Goal: Check status: Check status

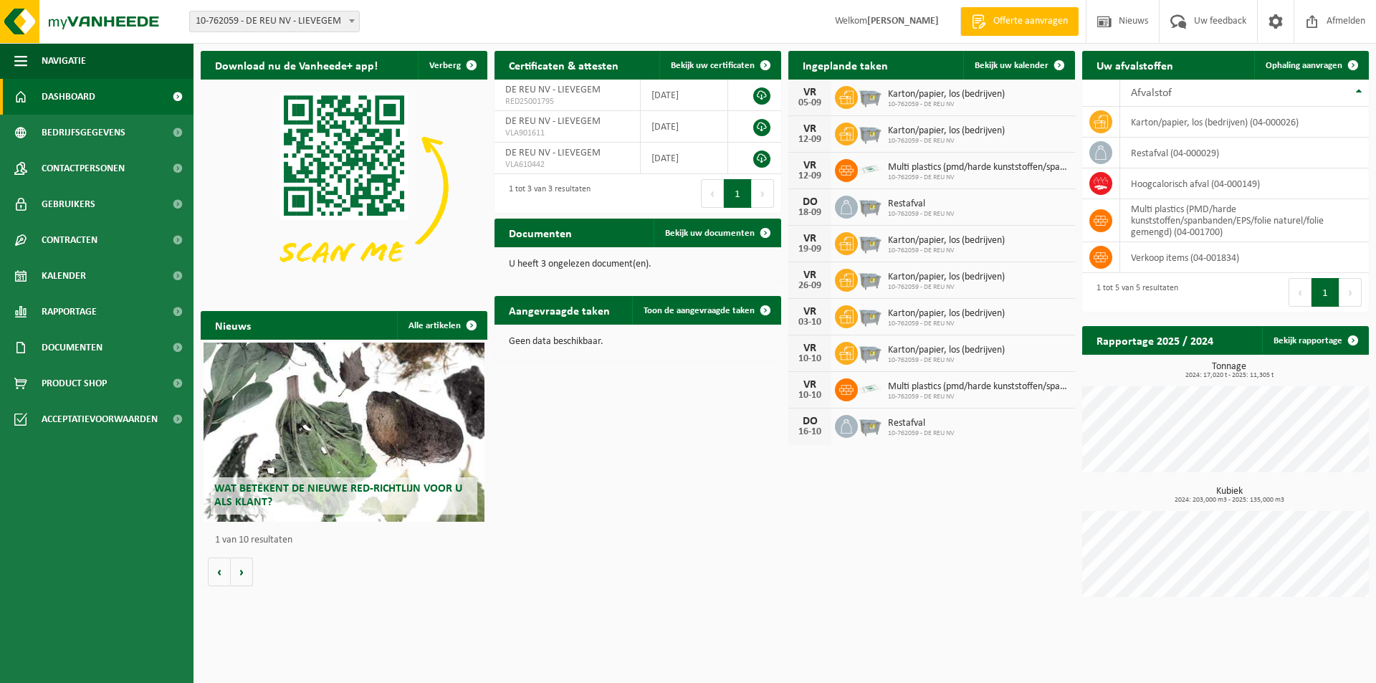
click at [657, 496] on div "Download nu de Vanheede+ app! Verberg Certificaten & attesten Bekijk uw certifi…" at bounding box center [785, 328] width 1176 height 568
click at [634, 490] on div "Download nu de Vanheede+ app! Verberg Certificaten & attesten Bekijk uw certifi…" at bounding box center [785, 328] width 1176 height 568
click at [90, 276] on link "Kalender" at bounding box center [97, 276] width 194 height 36
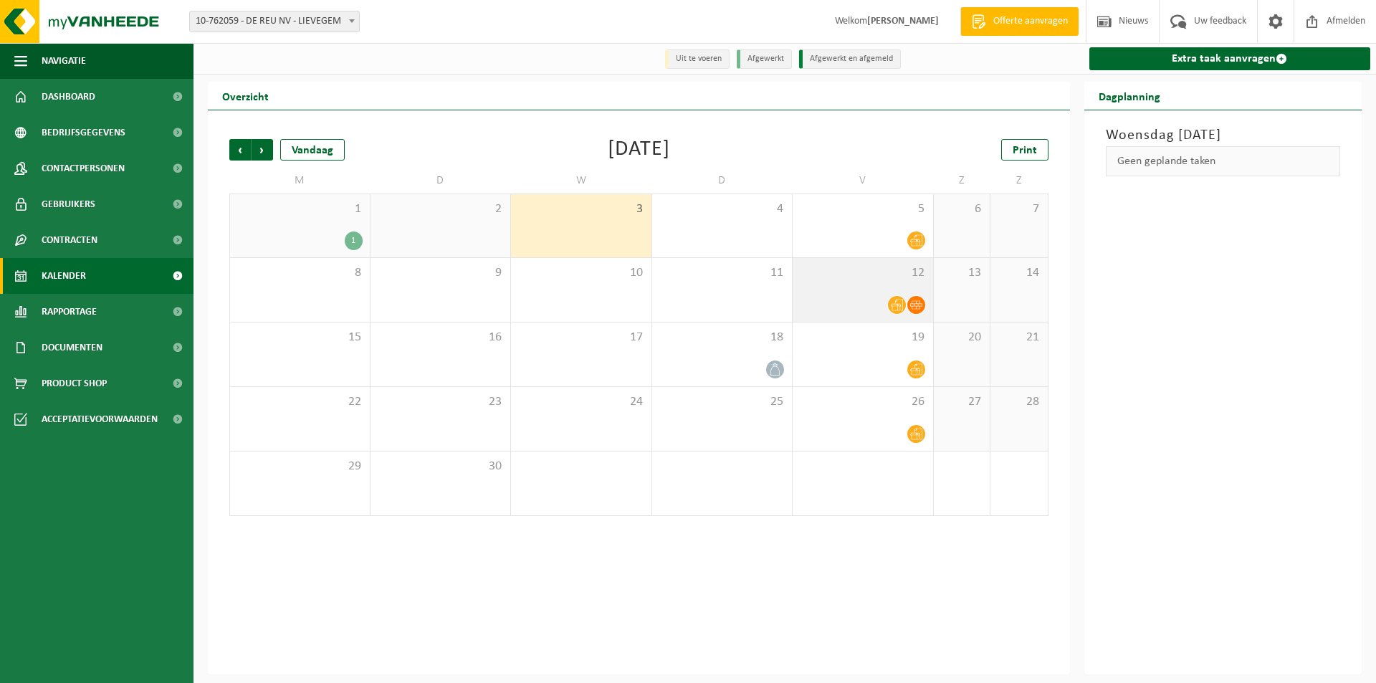
click at [917, 308] on icon at bounding box center [916, 305] width 12 height 12
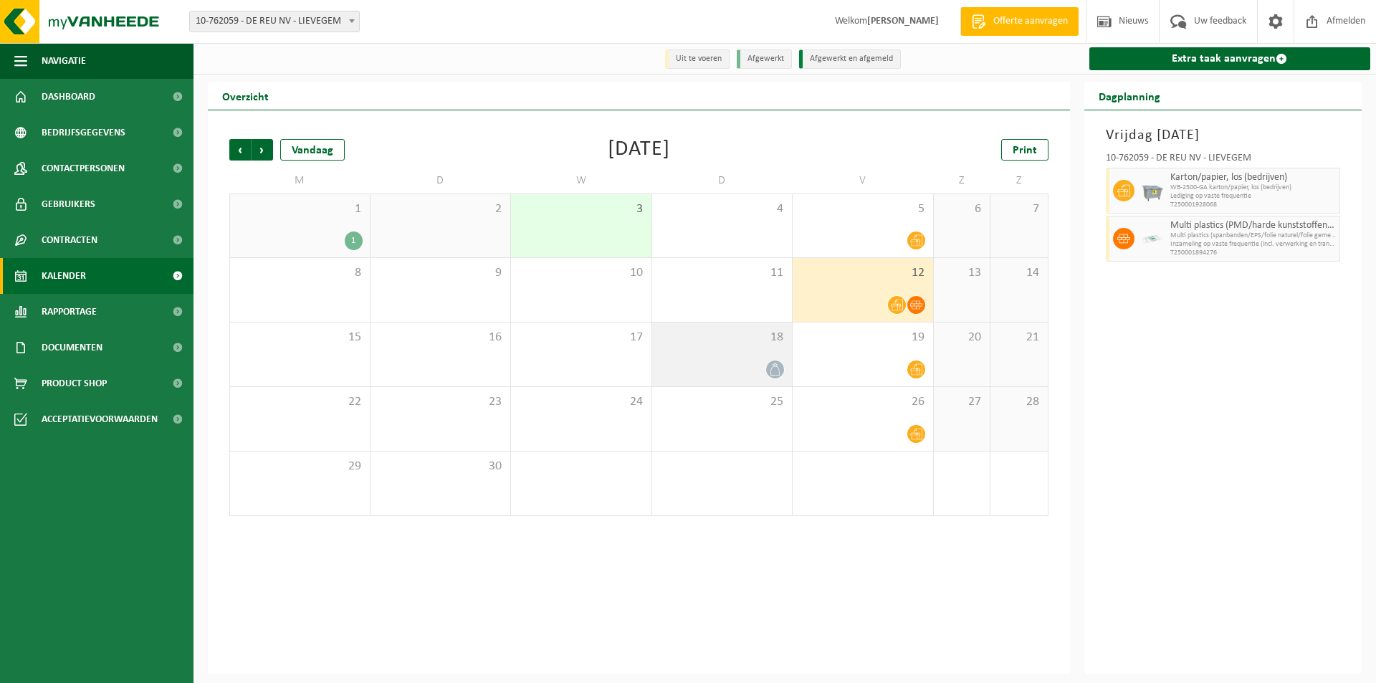
click at [778, 366] on icon at bounding box center [775, 369] width 12 height 12
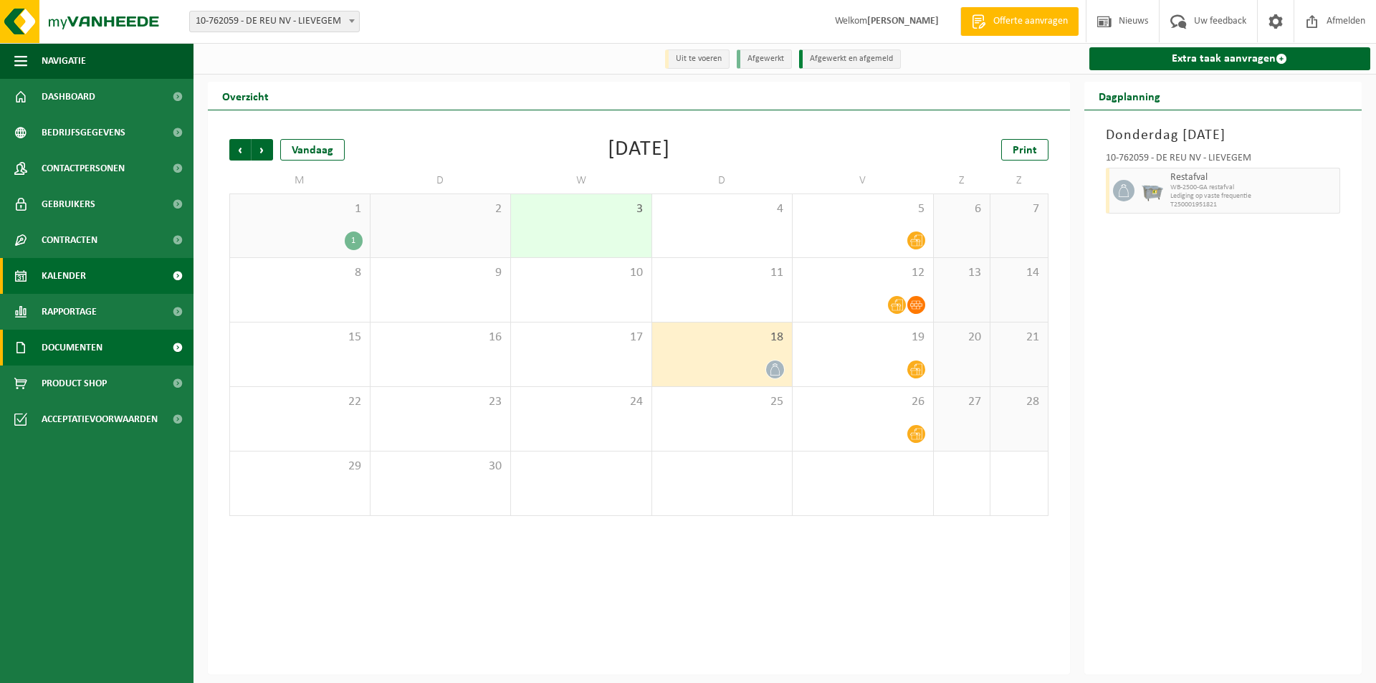
click at [70, 345] on span "Documenten" at bounding box center [72, 348] width 61 height 36
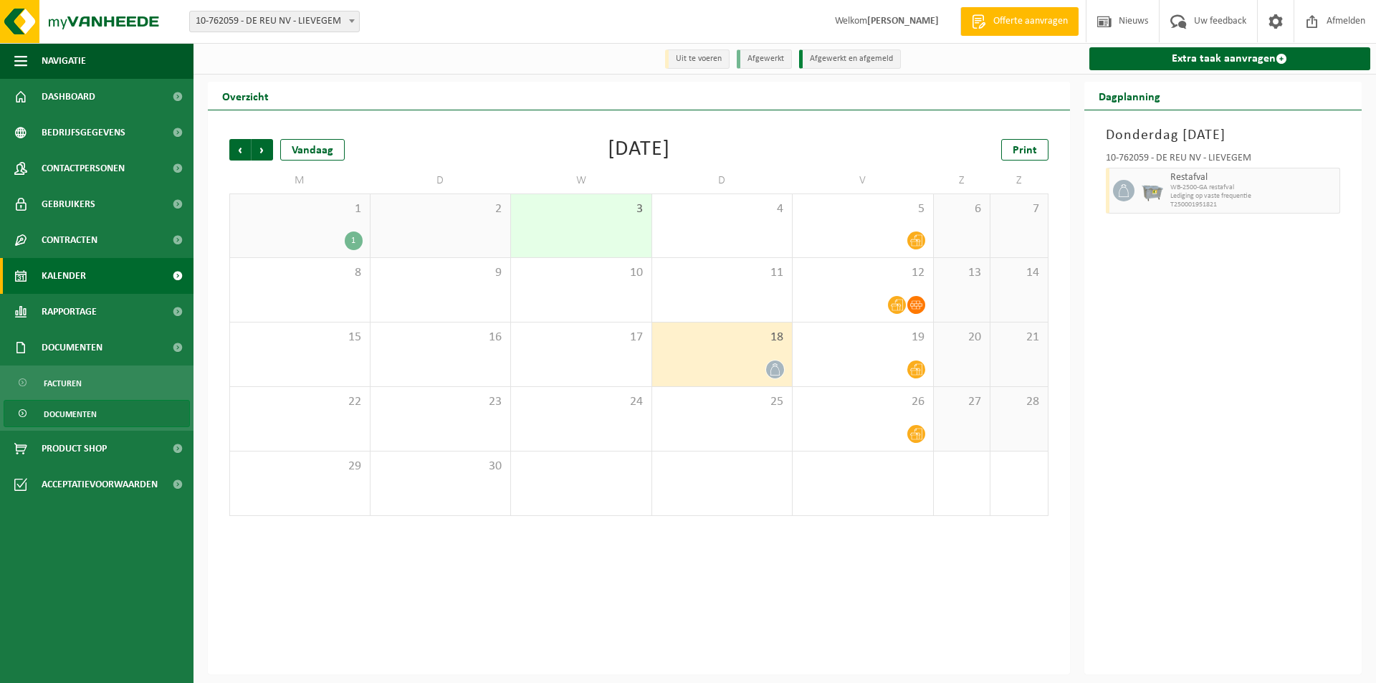
click at [60, 413] on span "Documenten" at bounding box center [70, 414] width 53 height 27
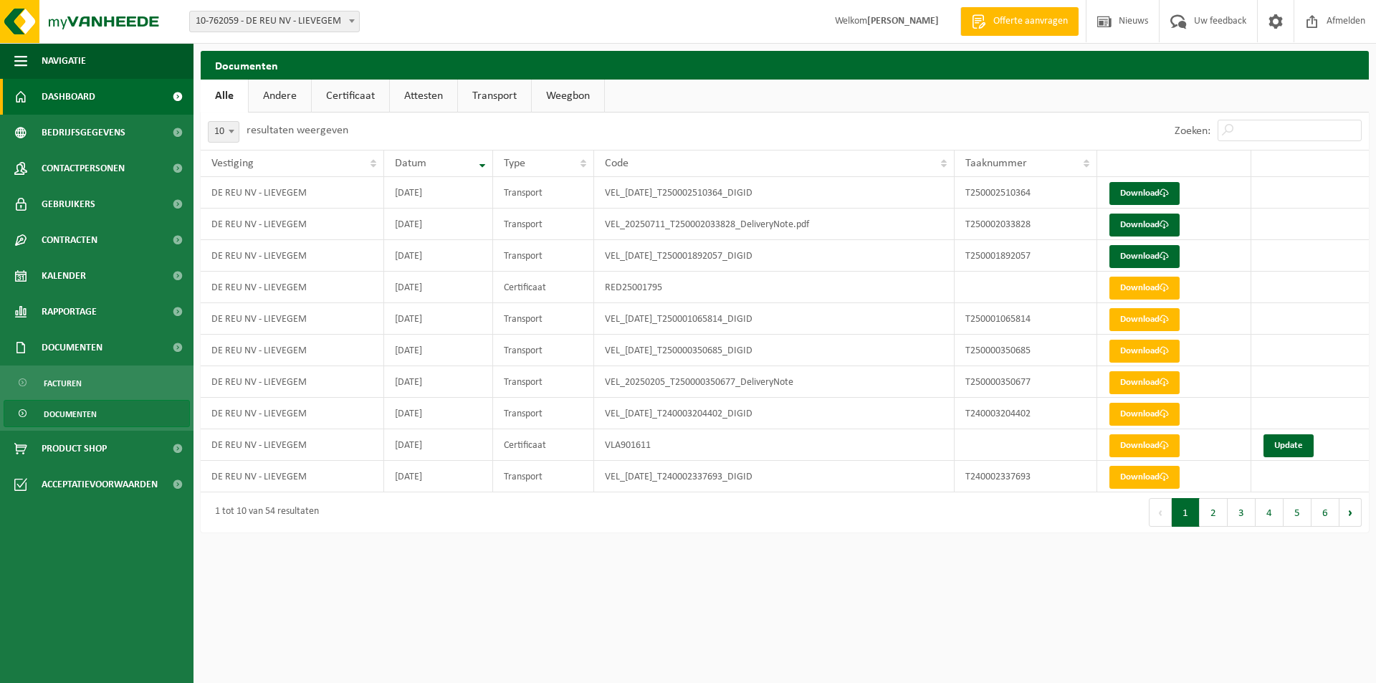
click at [82, 92] on span "Dashboard" at bounding box center [69, 97] width 54 height 36
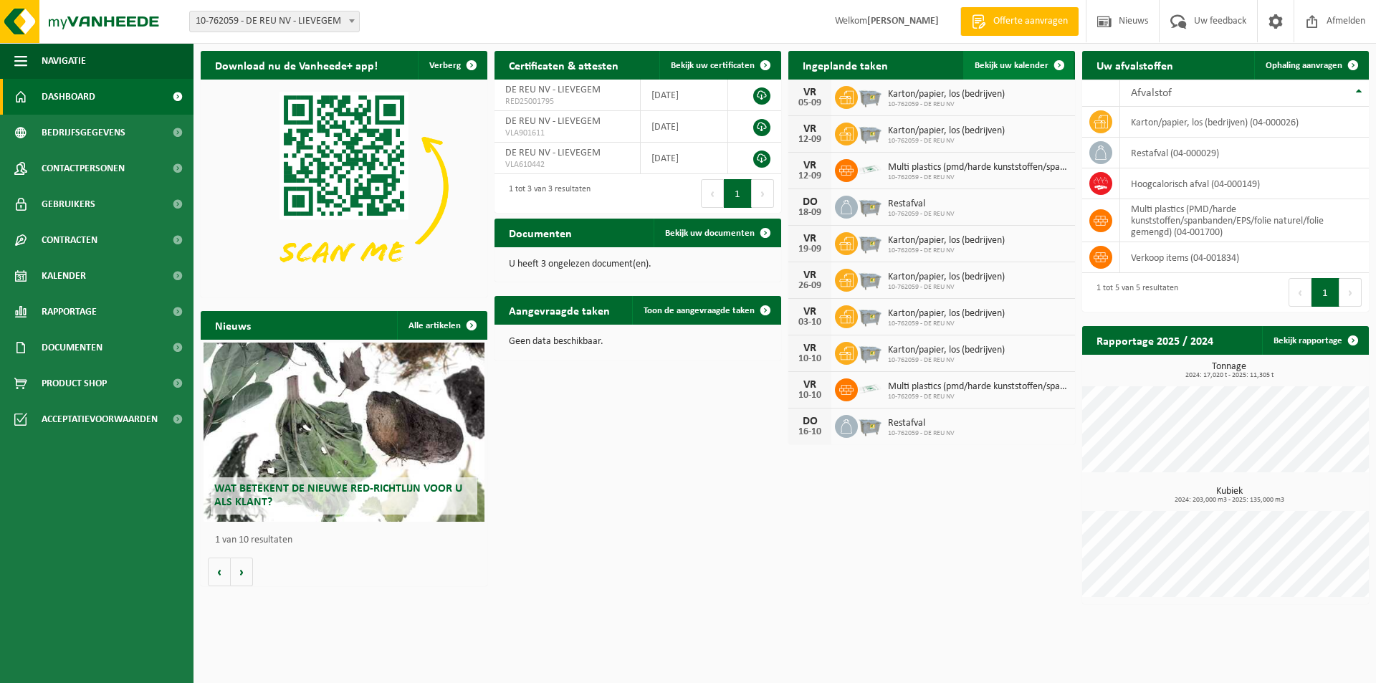
click at [1059, 60] on span at bounding box center [1059, 65] width 29 height 29
click at [1164, 183] on td "hoogcalorisch afval (04-000149)" at bounding box center [1244, 183] width 249 height 31
click at [1037, 70] on span "Bekijk uw kalender" at bounding box center [1012, 65] width 74 height 9
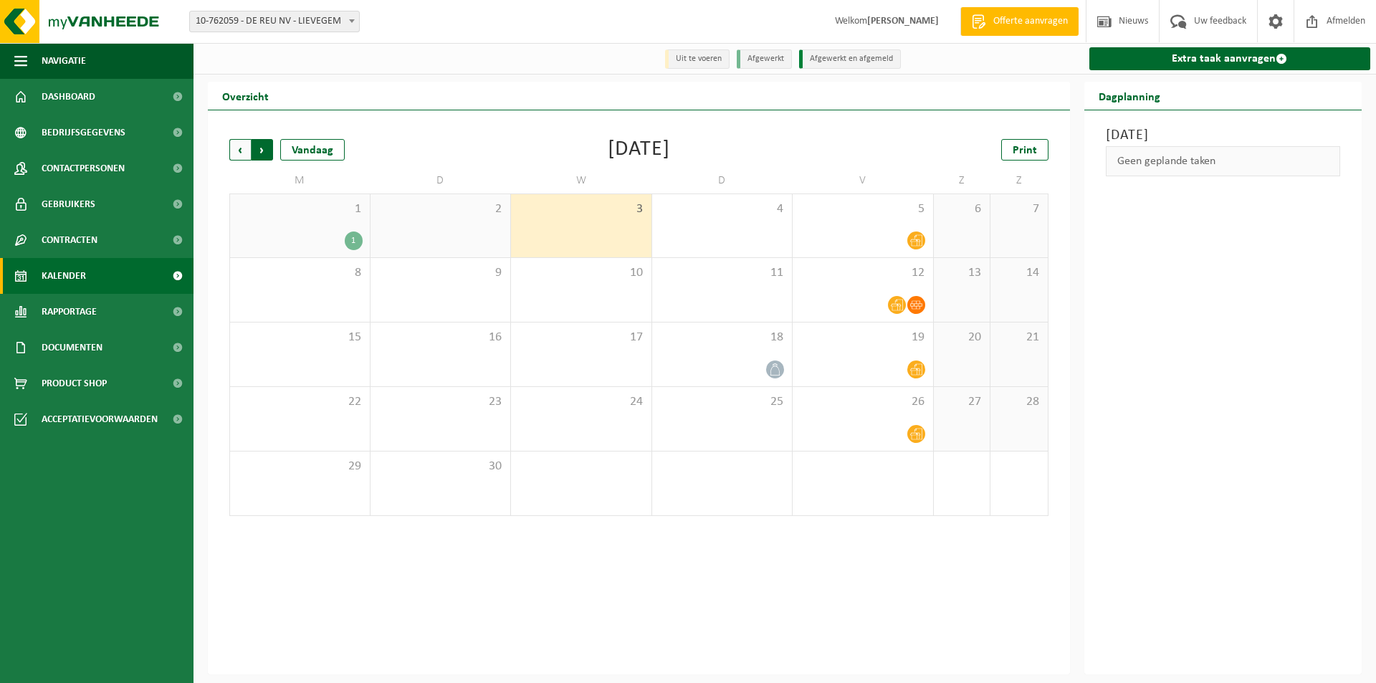
click at [245, 155] on span "Vorige" at bounding box center [240, 150] width 22 height 22
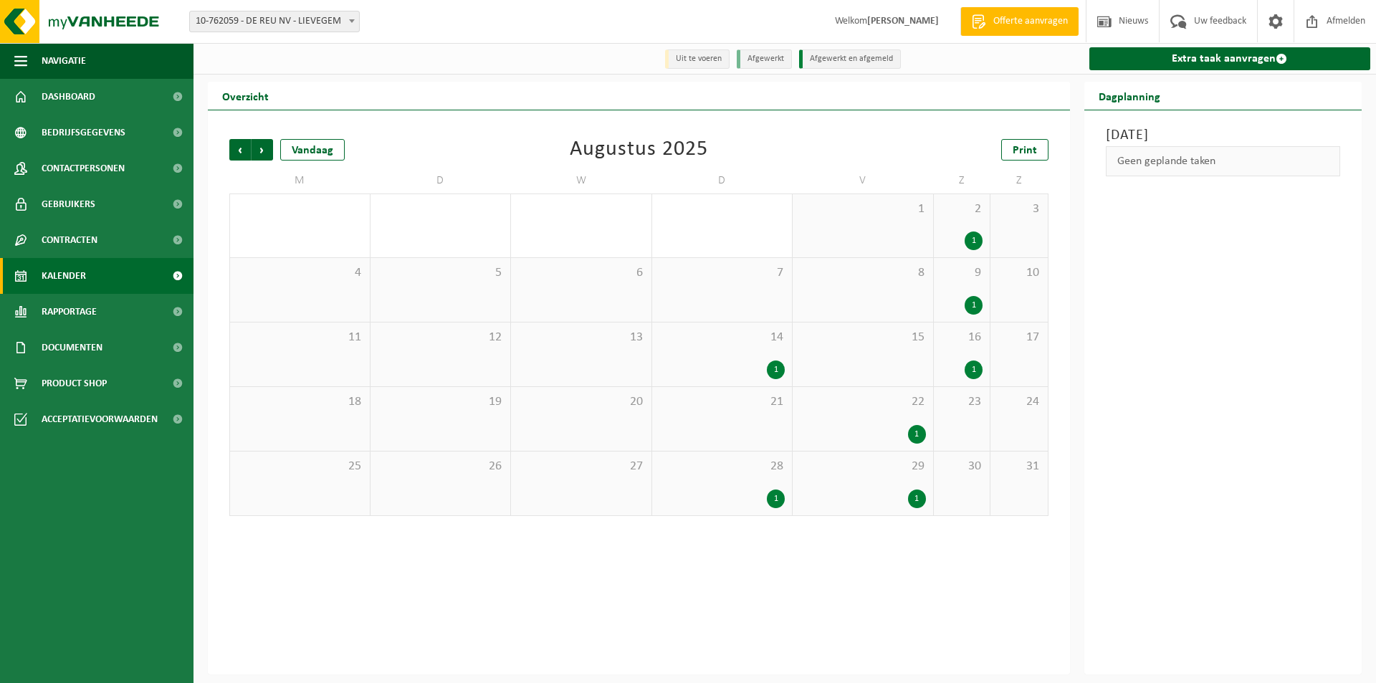
click at [773, 497] on div "1" at bounding box center [776, 499] width 18 height 19
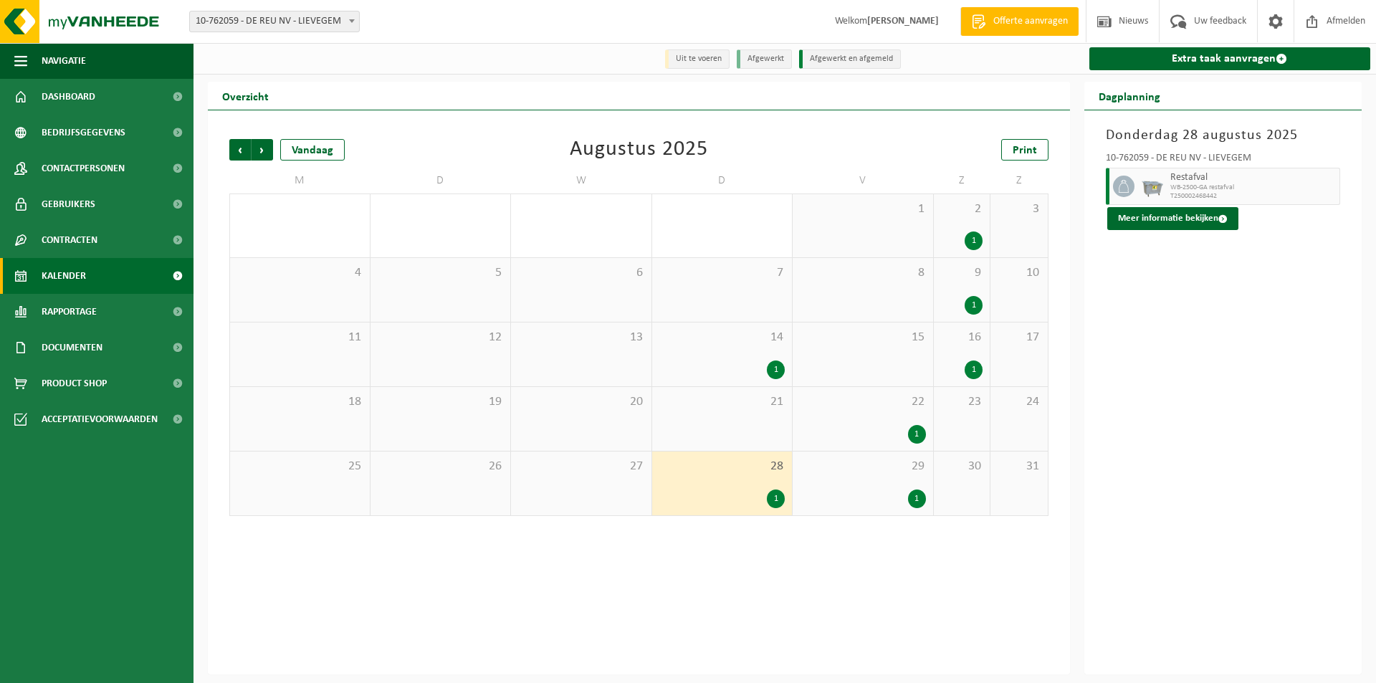
click at [916, 495] on div "1" at bounding box center [917, 499] width 18 height 19
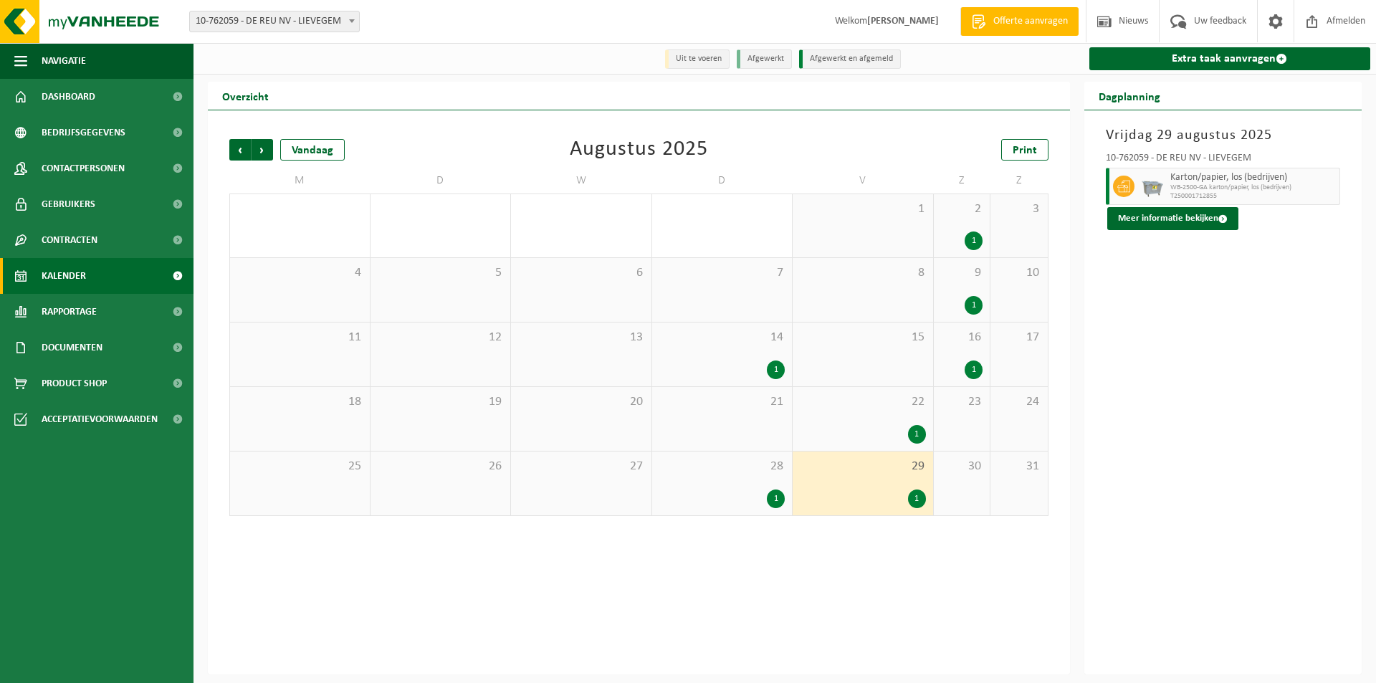
click at [915, 435] on div "1" at bounding box center [917, 434] width 18 height 19
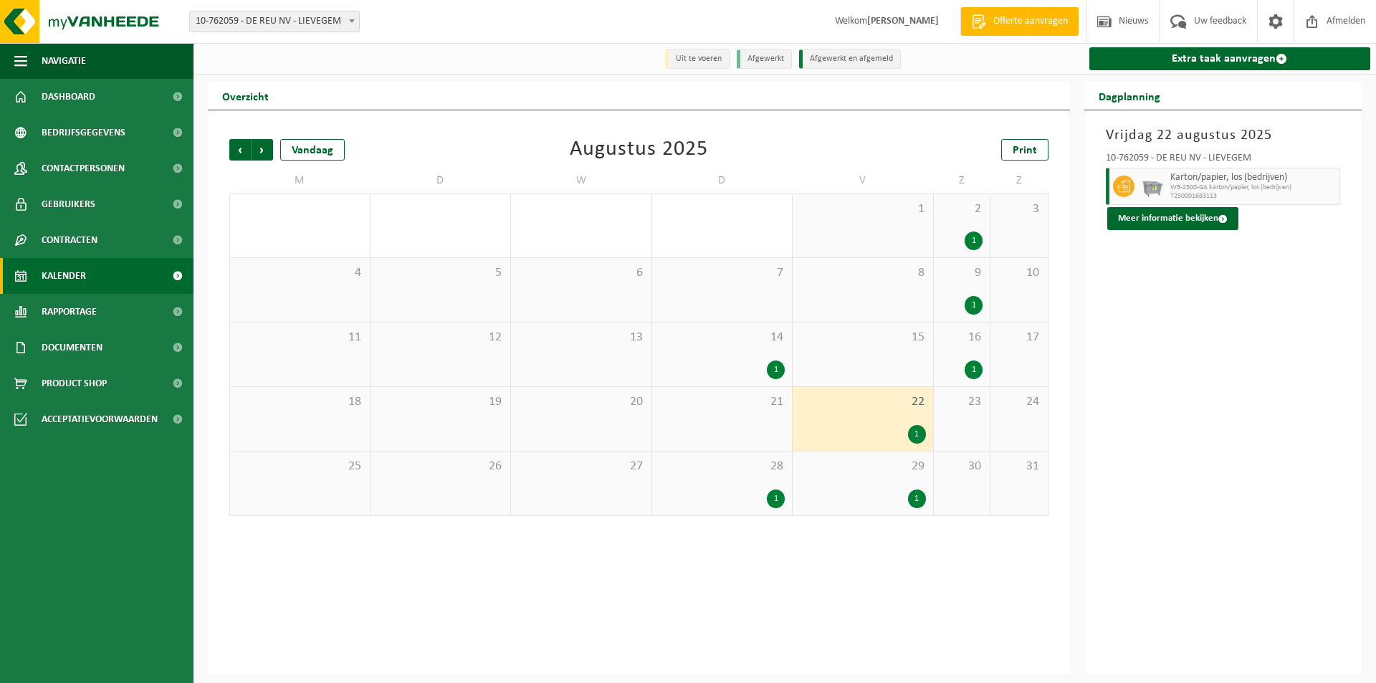
click at [771, 374] on div "1" at bounding box center [776, 370] width 18 height 19
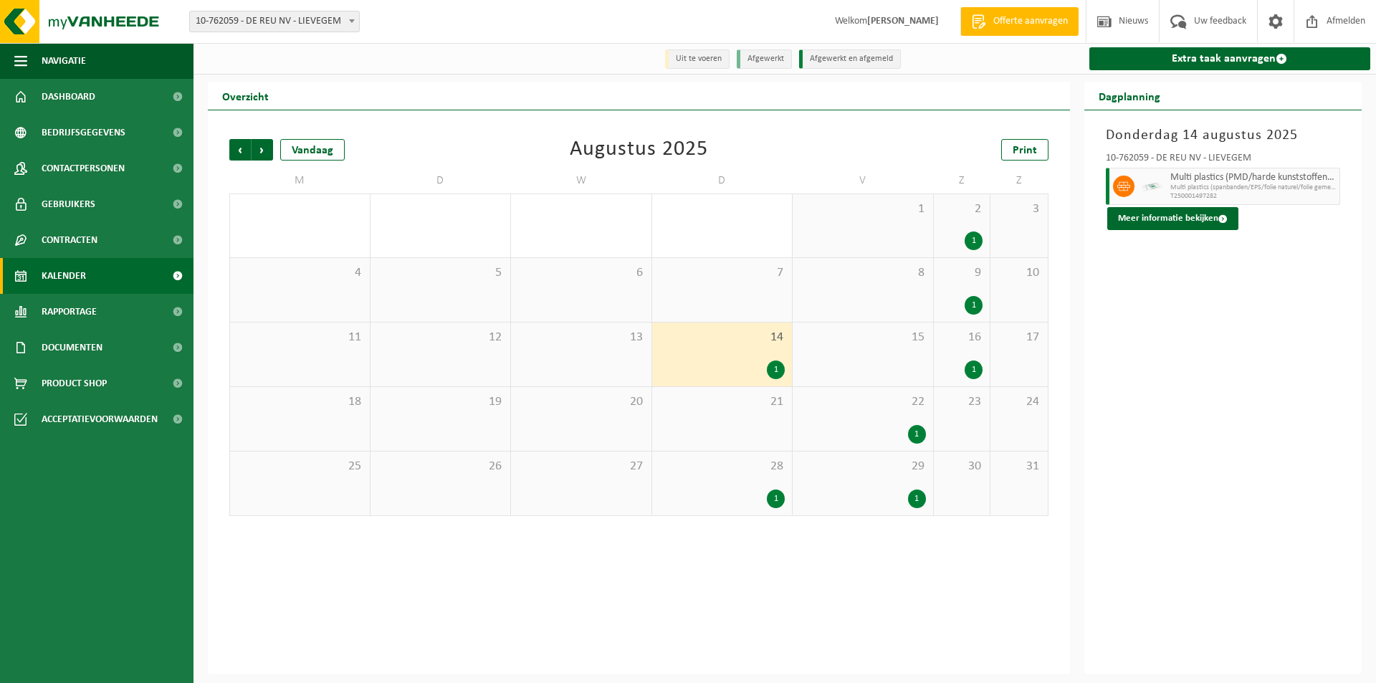
click at [974, 373] on div "1" at bounding box center [974, 370] width 18 height 19
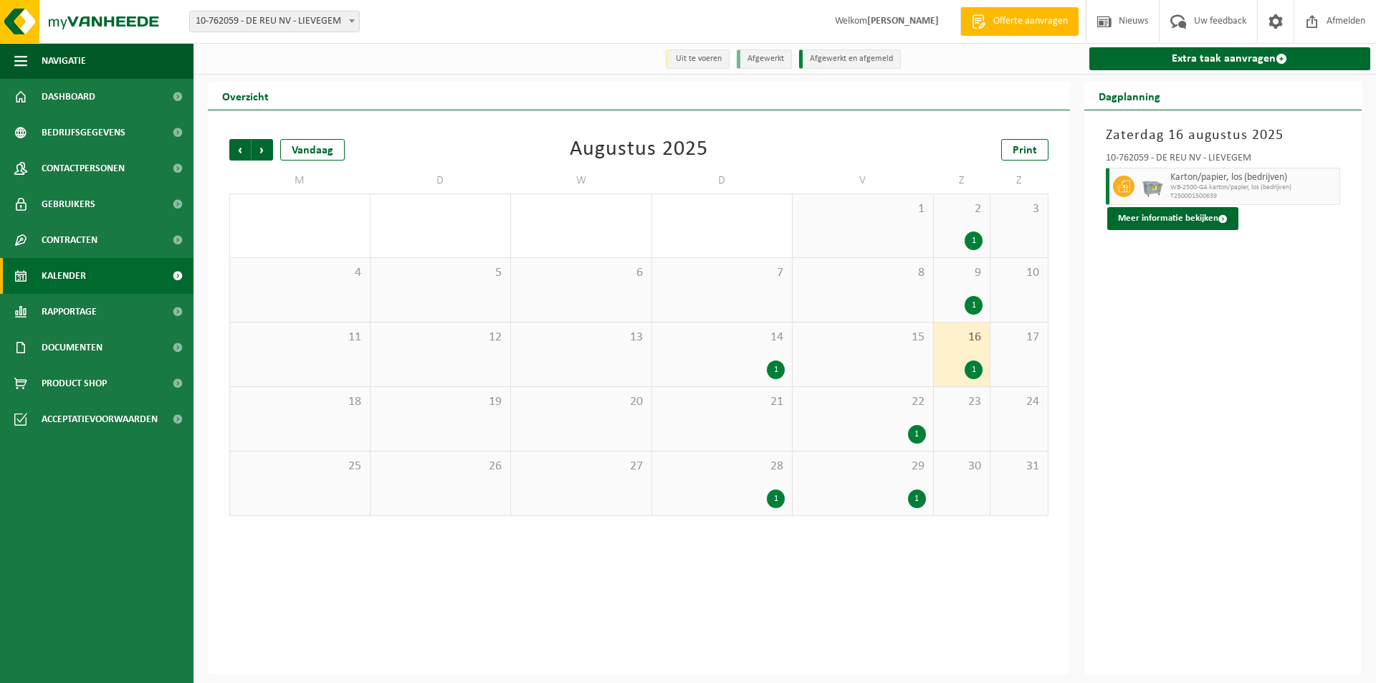
click at [968, 302] on div "1" at bounding box center [974, 305] width 18 height 19
click at [975, 237] on div "1" at bounding box center [974, 241] width 18 height 19
click at [269, 148] on span "Volgende" at bounding box center [263, 150] width 22 height 22
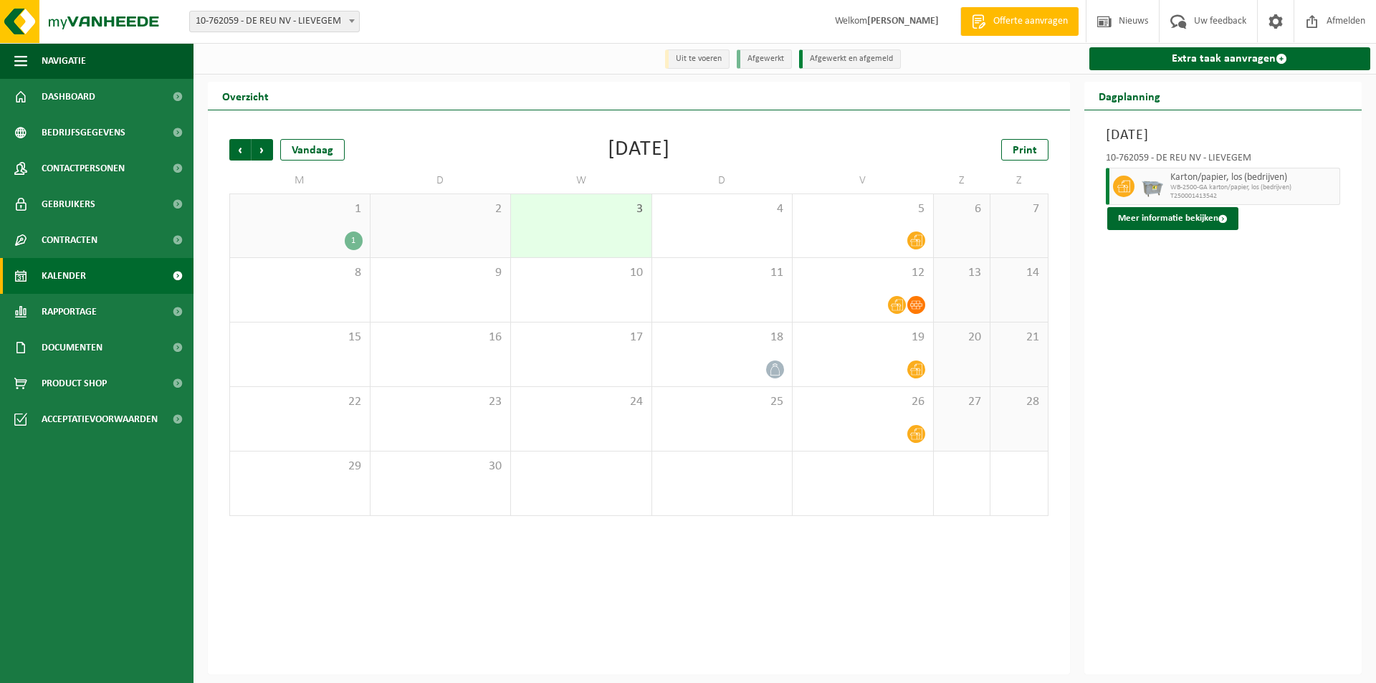
click at [358, 243] on div "1" at bounding box center [354, 241] width 18 height 19
click at [1238, 454] on div "Maandag 1 september 2025 10-762059 - DE REU NV - LIEVEGEM Hoogcalorisch afval H…" at bounding box center [1223, 392] width 278 height 564
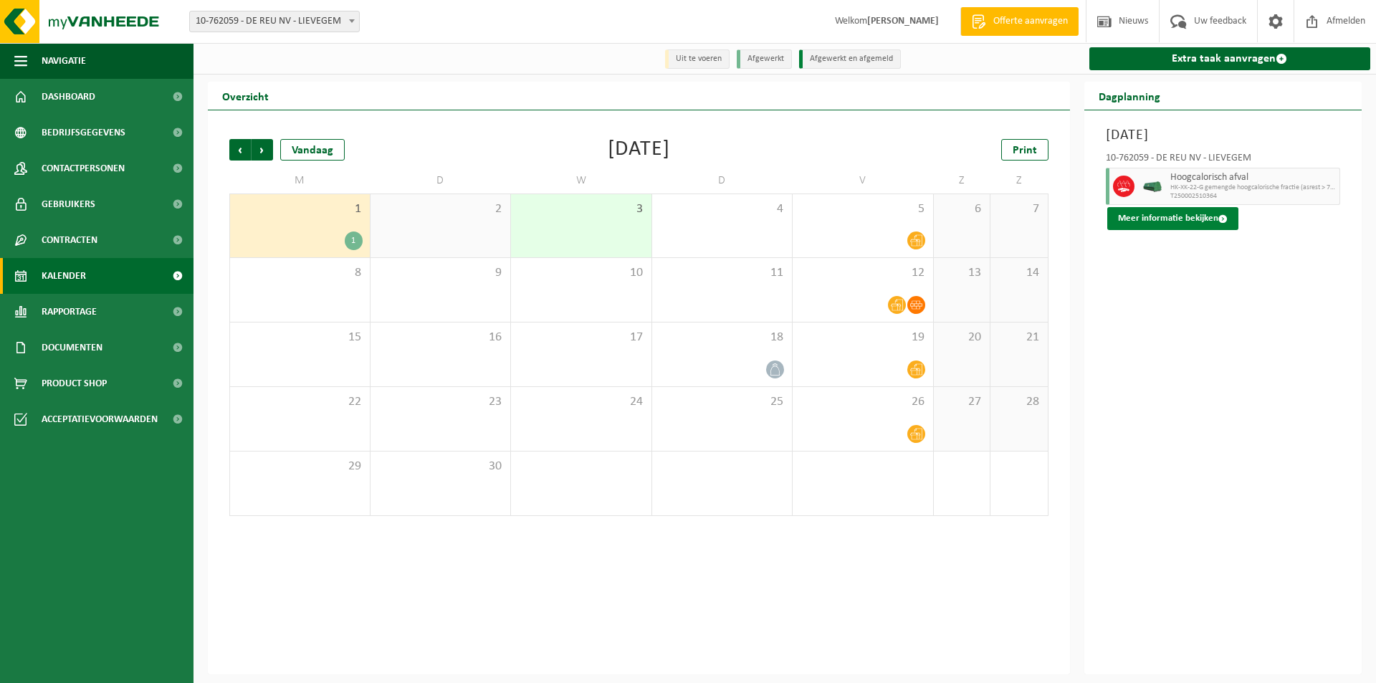
click at [1196, 224] on button "Meer informatie bekijken" at bounding box center [1172, 218] width 131 height 23
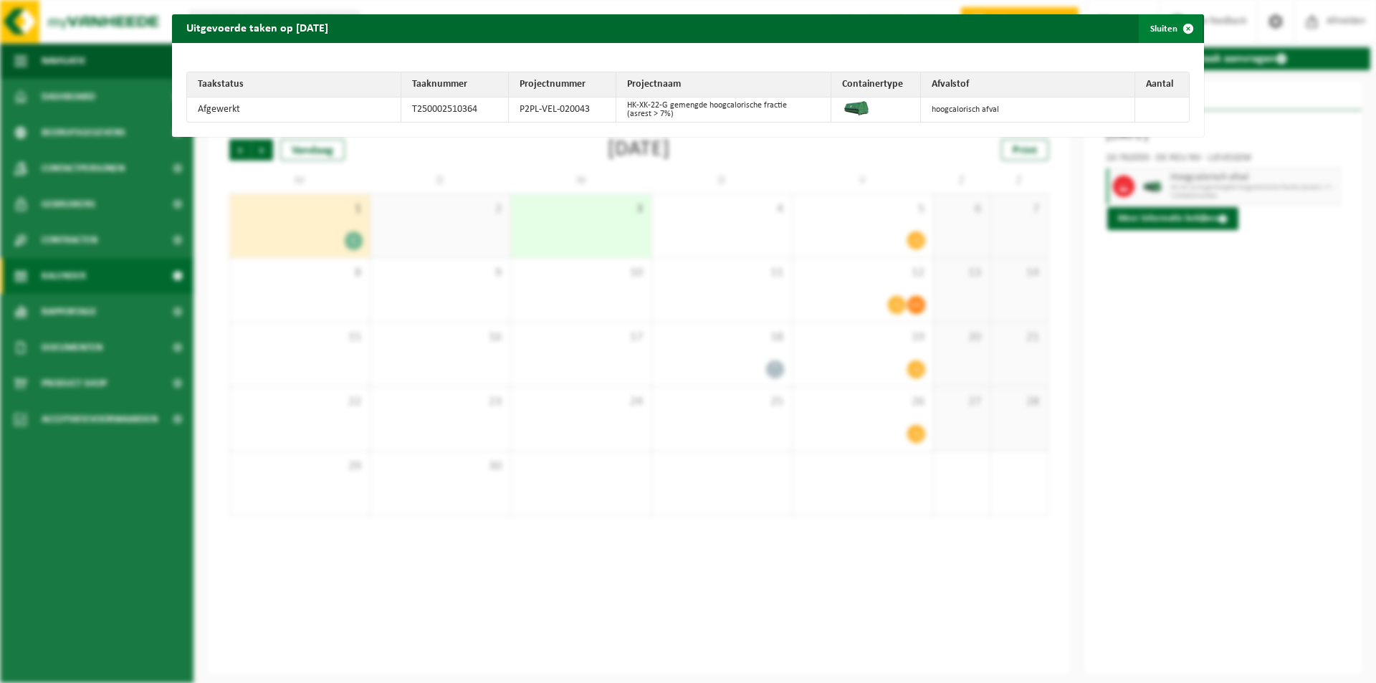
click at [1162, 26] on button "Sluiten" at bounding box center [1171, 28] width 64 height 29
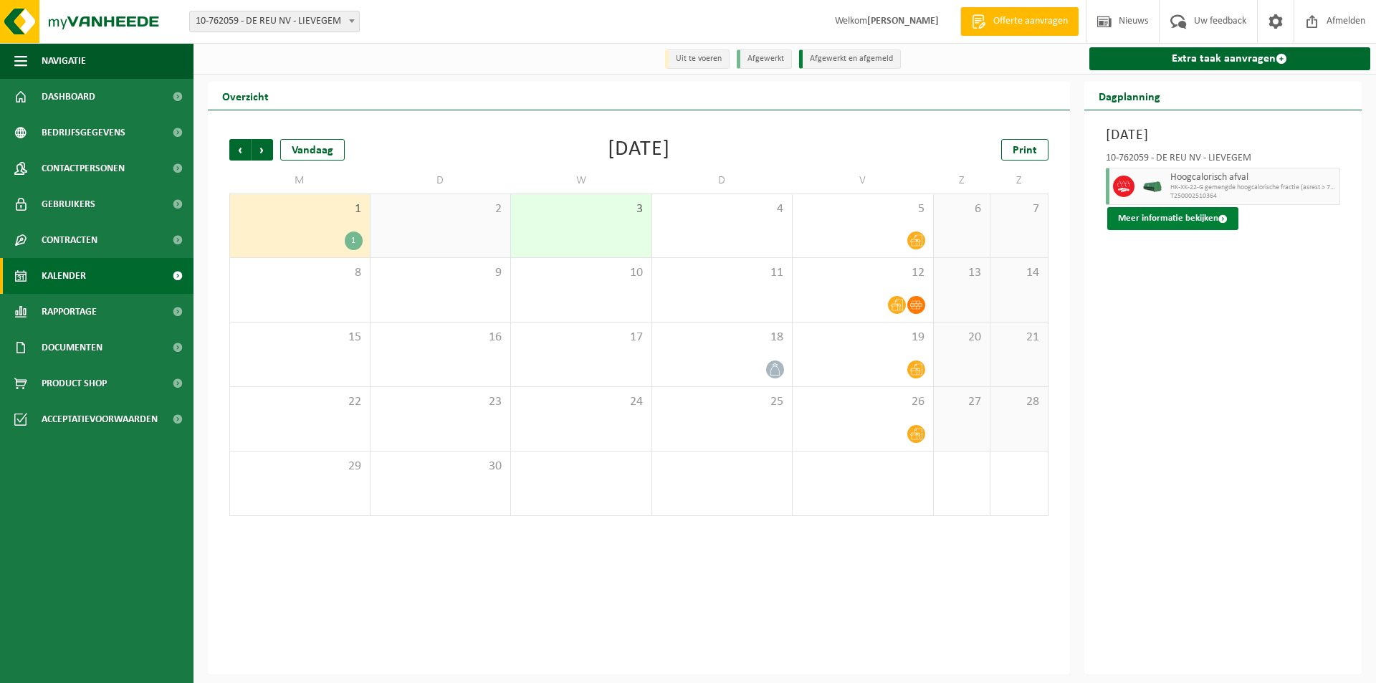
click at [1183, 221] on button "Meer informatie bekijken" at bounding box center [1172, 218] width 131 height 23
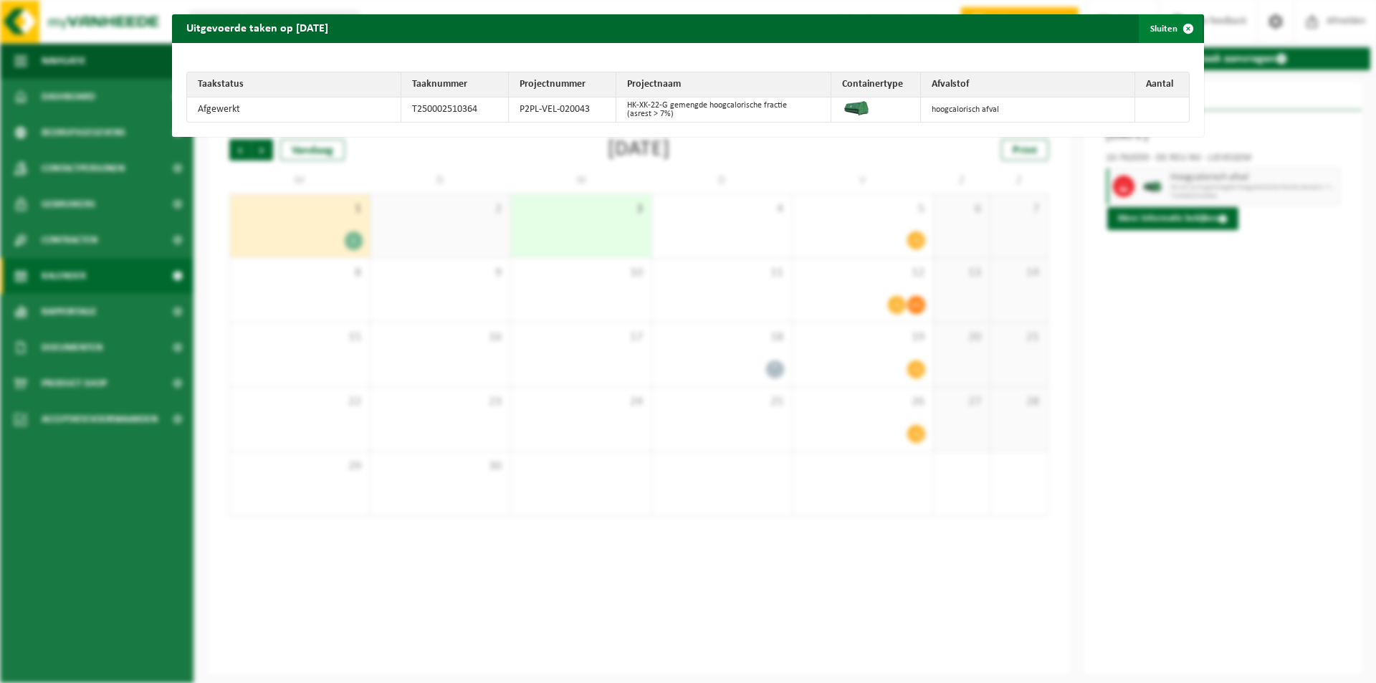
click at [1163, 27] on button "Sluiten" at bounding box center [1171, 28] width 64 height 29
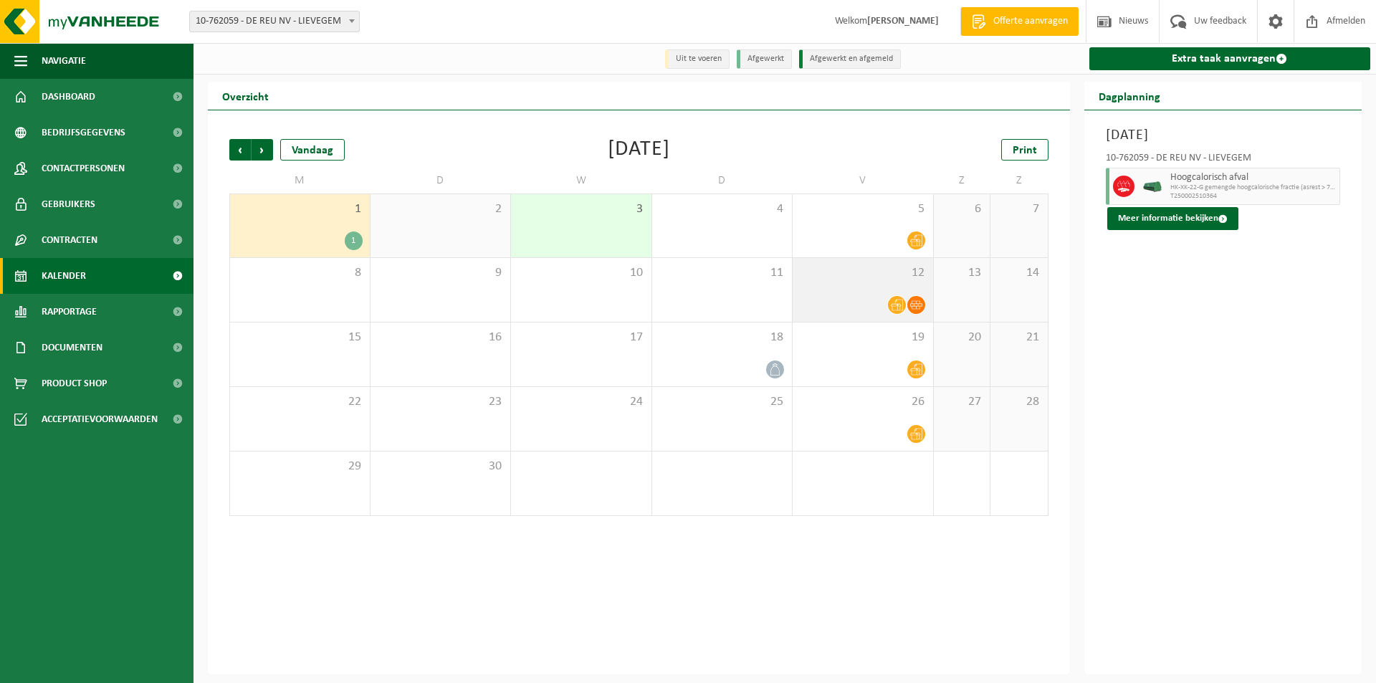
click at [921, 302] on icon at bounding box center [916, 305] width 12 height 12
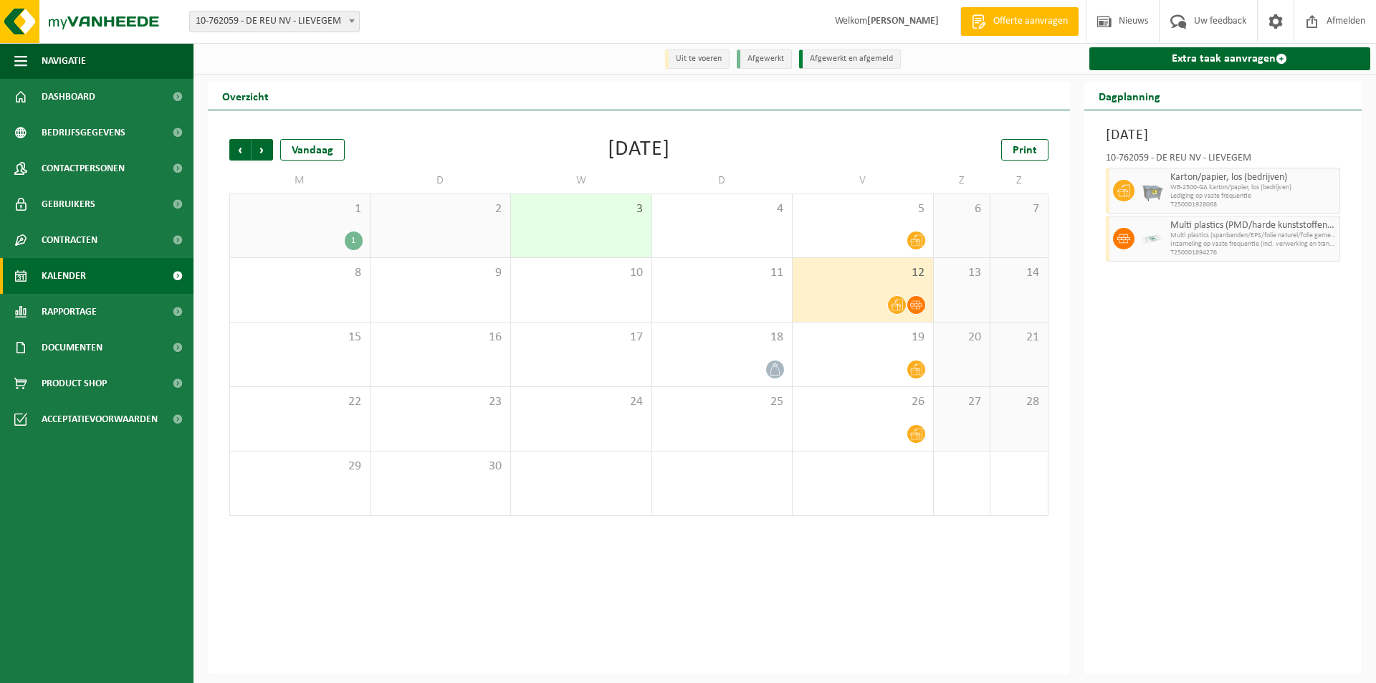
click at [355, 236] on div "1" at bounding box center [354, 241] width 18 height 19
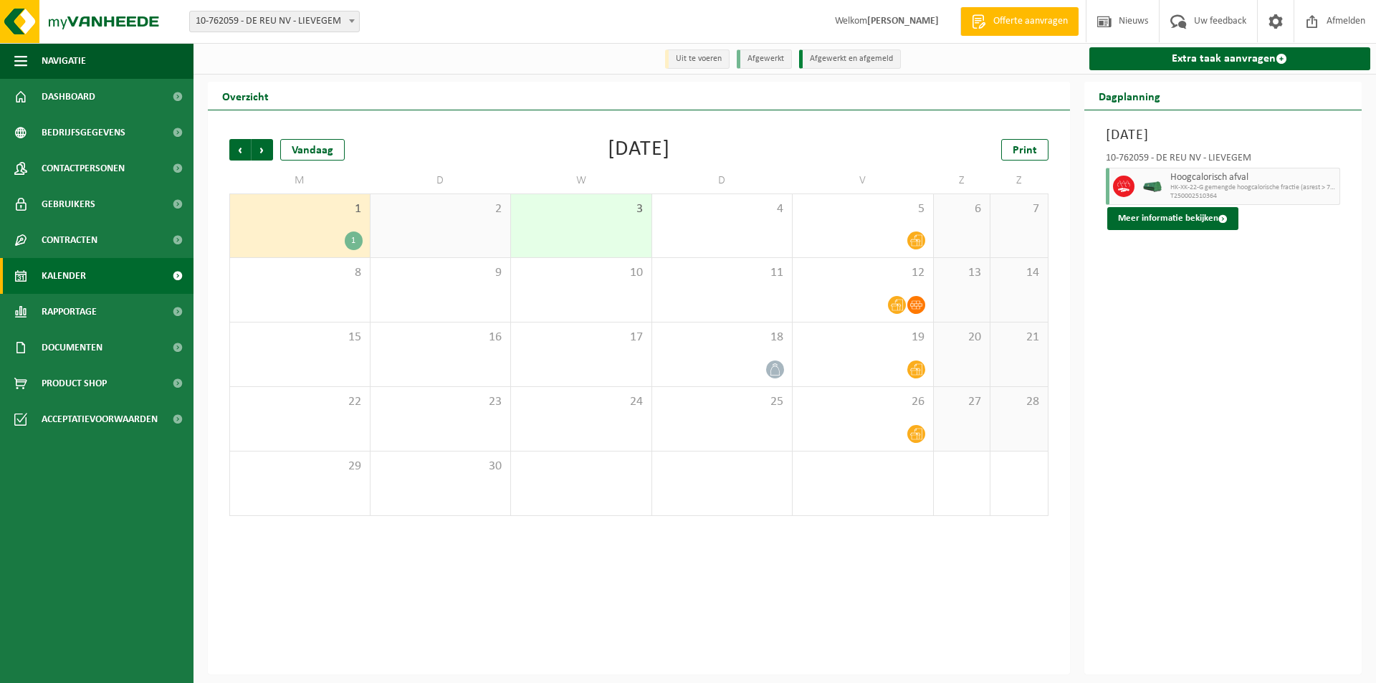
click at [444, 146] on div "Vorige Volgende Vandaag September 2025 Print" at bounding box center [638, 150] width 819 height 22
click at [1136, 347] on div "Maandag 1 september 2025 10-762059 - DE REU NV - LIEVEGEM Hoogcalorisch afval H…" at bounding box center [1223, 392] width 278 height 564
